Goal: Information Seeking & Learning: Learn about a topic

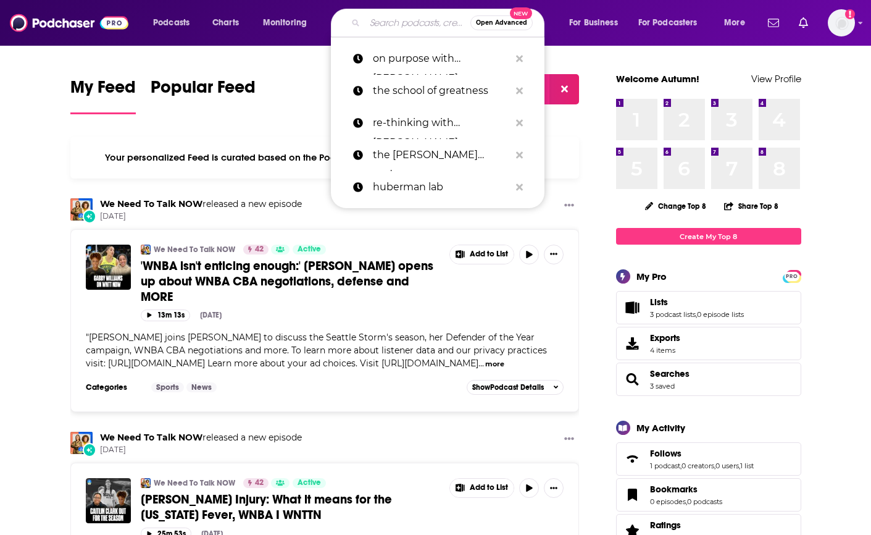
click at [377, 21] on input "Search podcasts, credits, & more..." at bounding box center [418, 23] width 106 height 20
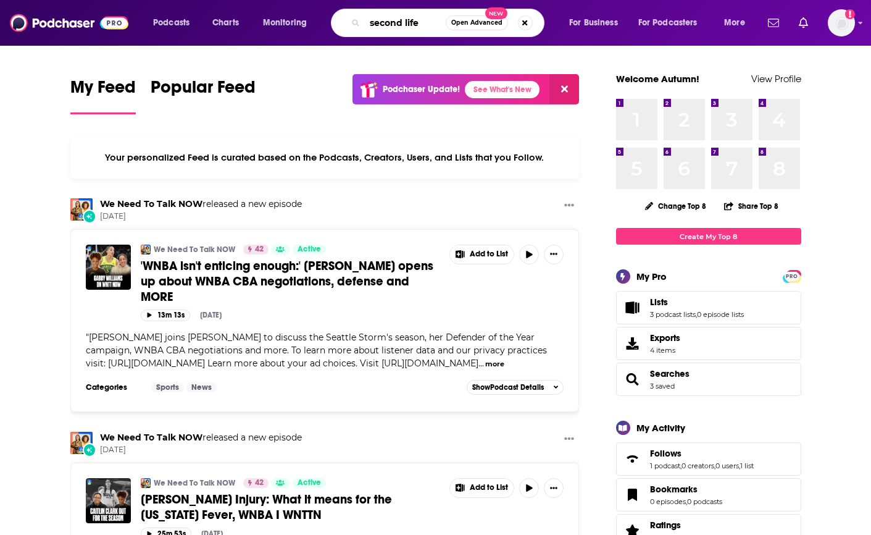
type input "second life"
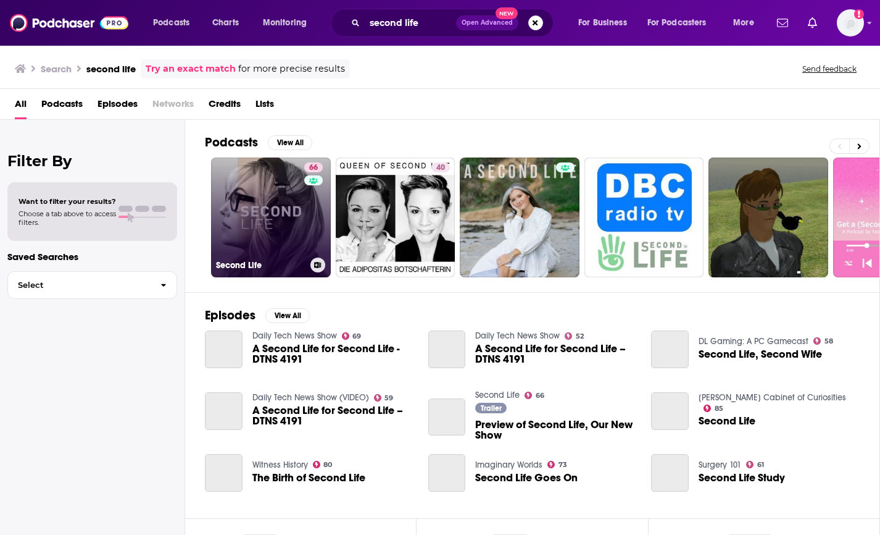
click at [282, 248] on link "66 Second Life" at bounding box center [271, 217] width 120 height 120
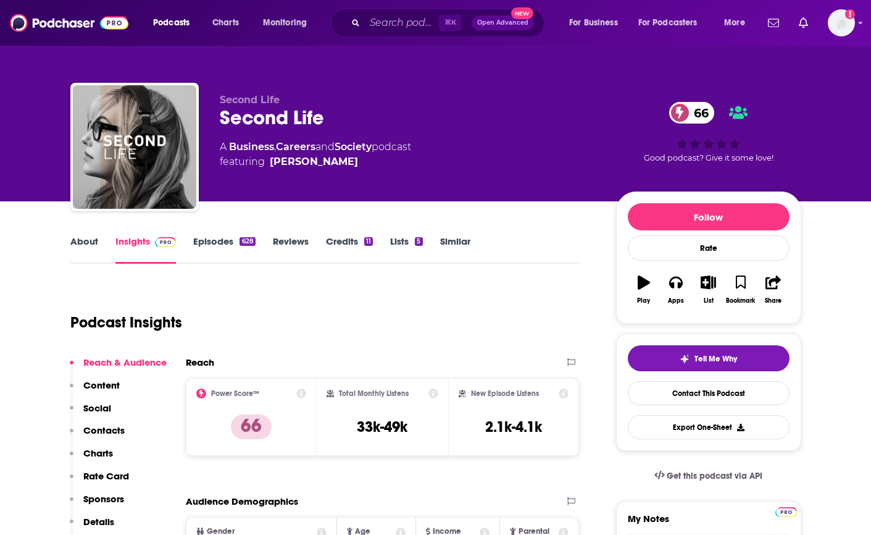
click at [77, 248] on link "About" at bounding box center [84, 249] width 28 height 28
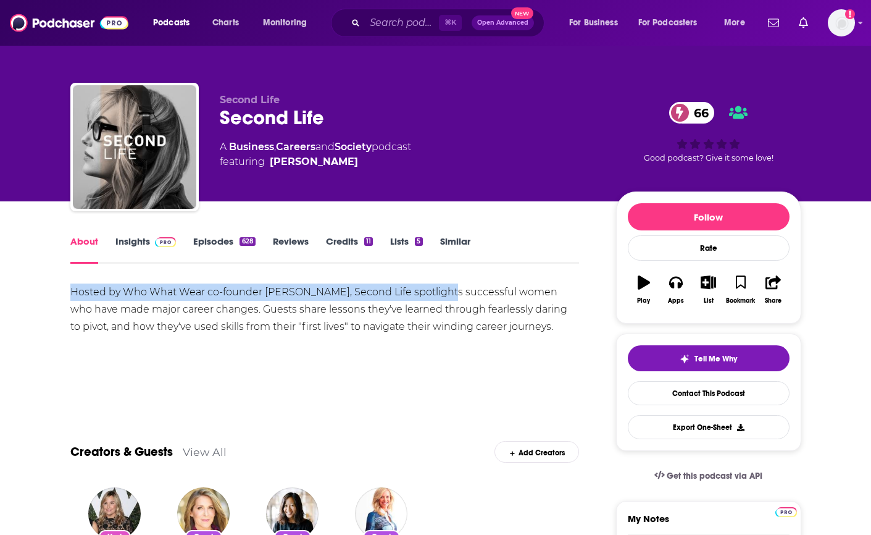
drag, startPoint x: 63, startPoint y: 293, endPoint x: 428, endPoint y: 297, distance: 364.9
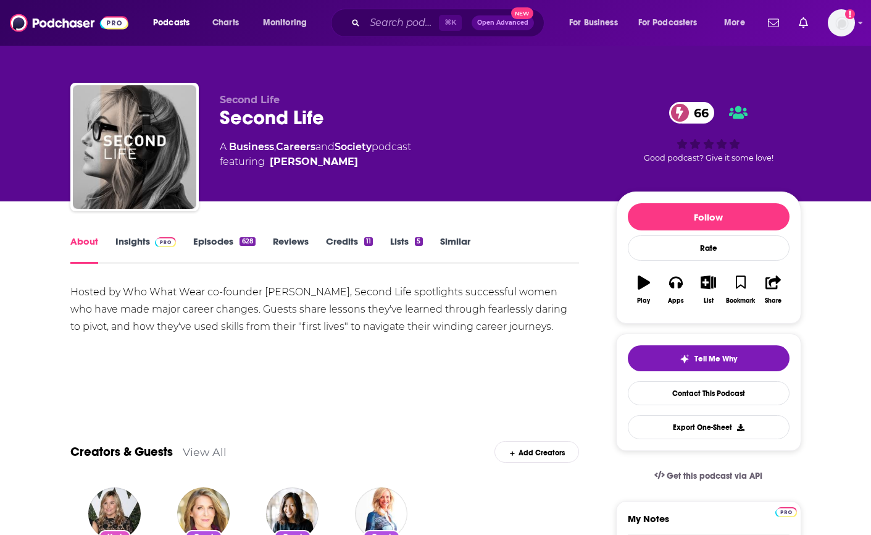
drag, startPoint x: 386, startPoint y: 296, endPoint x: 347, endPoint y: 298, distance: 38.9
click at [386, 296] on div "Hosted by Who What Wear co-founder [PERSON_NAME], Second Life spotlights succes…" at bounding box center [324, 309] width 509 height 52
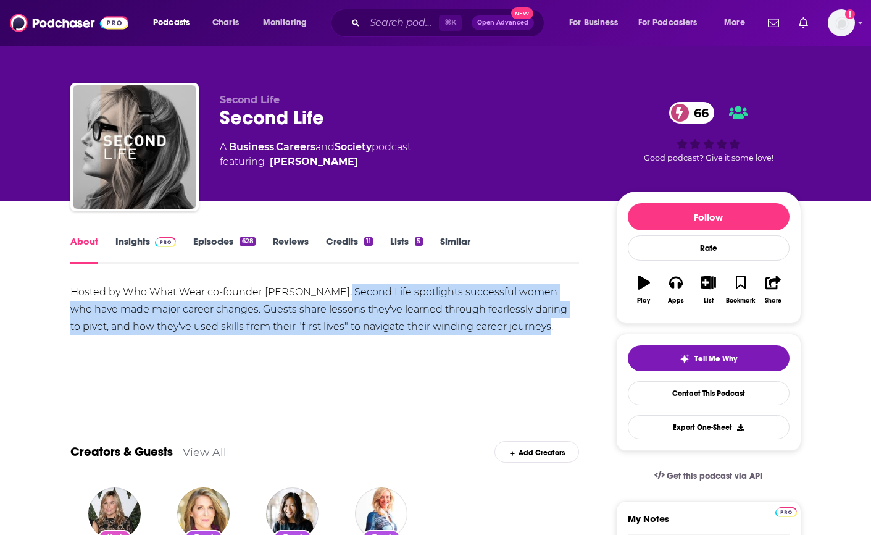
drag, startPoint x: 323, startPoint y: 293, endPoint x: 412, endPoint y: 138, distance: 179.2
click at [514, 327] on div "Hosted by Who What Wear co-founder [PERSON_NAME], Second Life spotlights succes…" at bounding box center [324, 309] width 509 height 52
copy div "Second Life spotlights successful women who have made major career changes. Gue…"
